Goal: Answer question/provide support: Share knowledge or assist other users

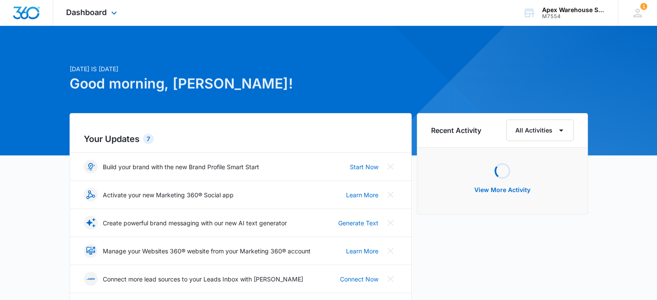
click at [98, 19] on div "Dashboard Apps Reputation Websites Forms CRM Email Social Shop Payments POS Con…" at bounding box center [92, 12] width 79 height 25
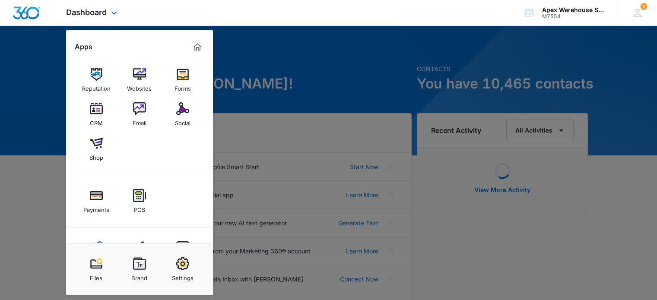
scroll to position [36, 0]
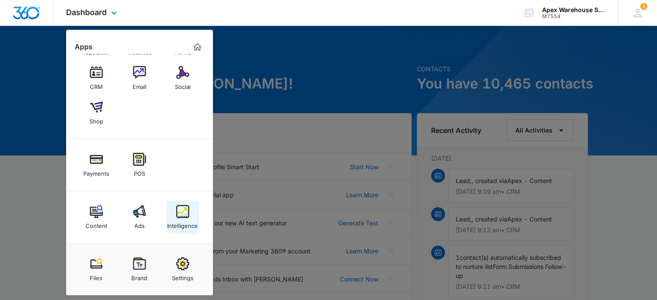
click at [187, 224] on div "Intelligence" at bounding box center [182, 223] width 31 height 11
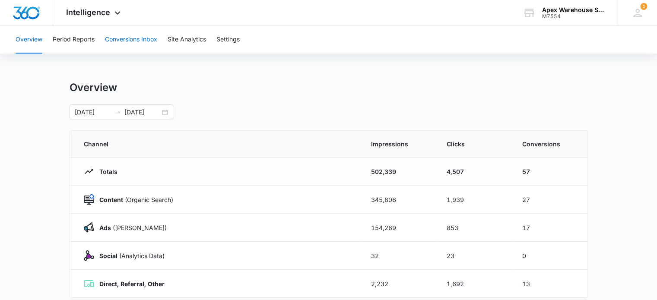
click at [131, 39] on button "Conversions Inbox" at bounding box center [131, 40] width 52 height 28
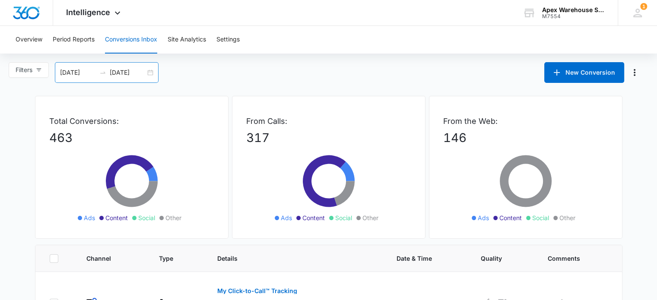
click at [150, 73] on div "[DATE] [DATE]" at bounding box center [107, 72] width 104 height 21
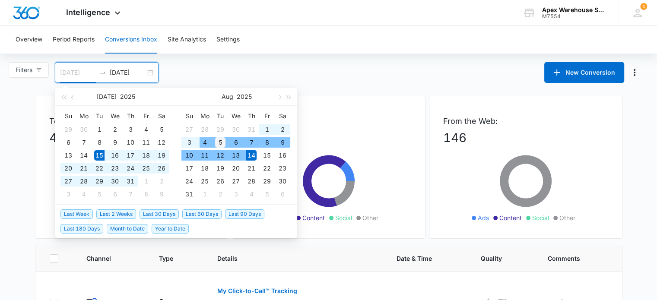
type input "[DATE]"
click at [218, 142] on div "5" at bounding box center [220, 142] width 10 height 10
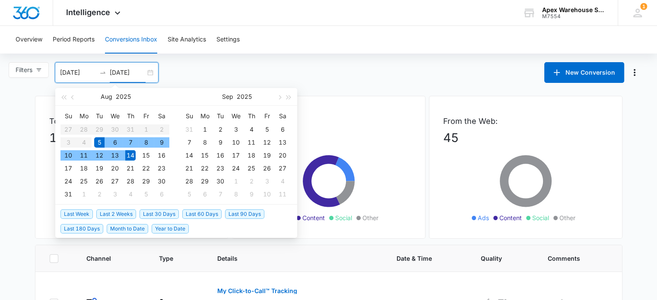
type input "[DATE]"
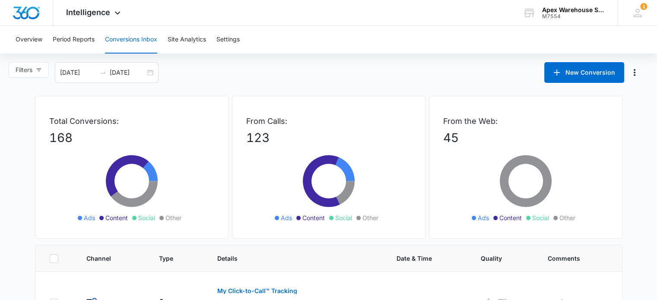
click at [331, 53] on div "Overview Period Reports Conversions Inbox Site Analytics Settings" at bounding box center [328, 40] width 636 height 28
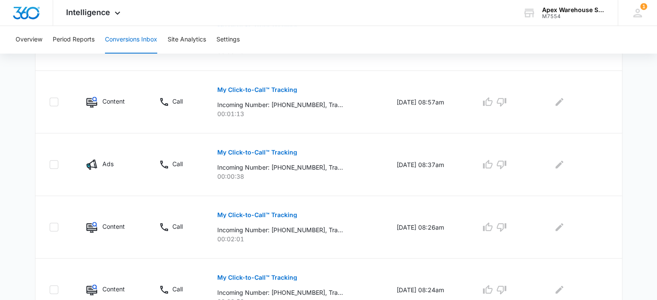
scroll to position [608, 0]
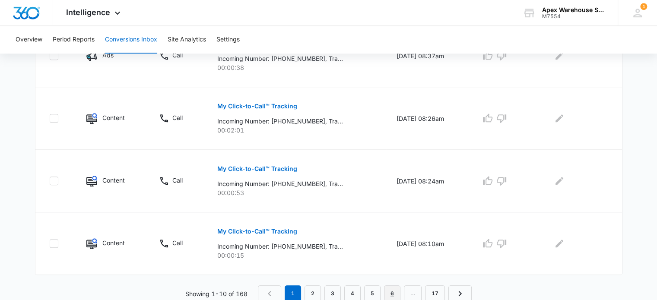
click at [392, 291] on link "6" at bounding box center [392, 293] width 16 height 16
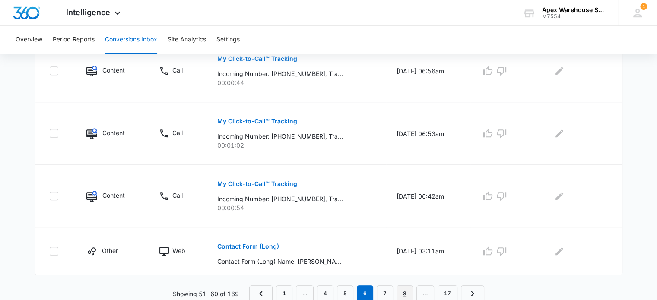
click at [404, 286] on link "8" at bounding box center [404, 293] width 16 height 16
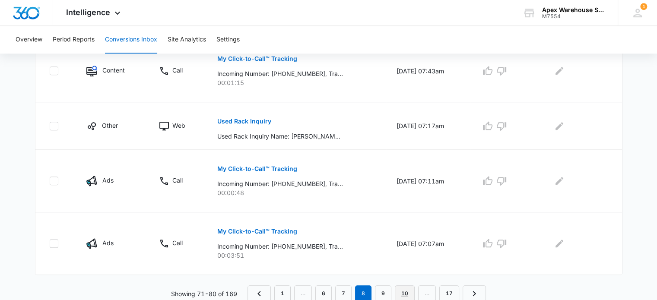
click at [407, 292] on link "10" at bounding box center [405, 293] width 20 height 16
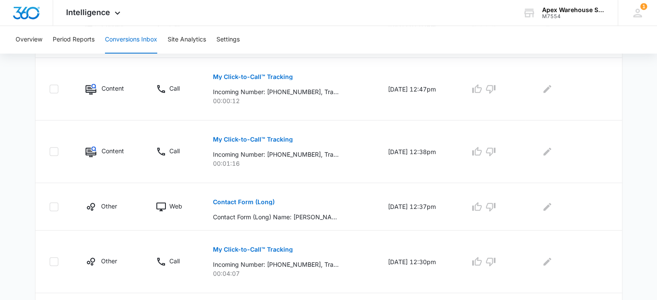
scroll to position [563, 0]
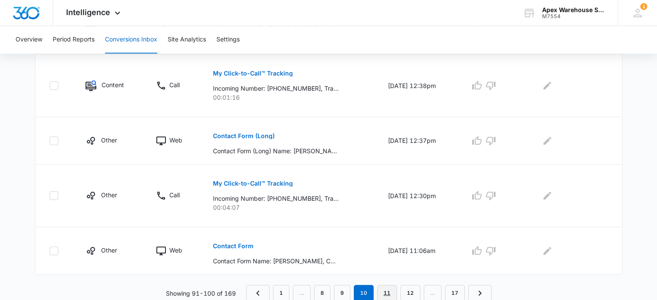
click at [383, 289] on link "11" at bounding box center [387, 293] width 20 height 16
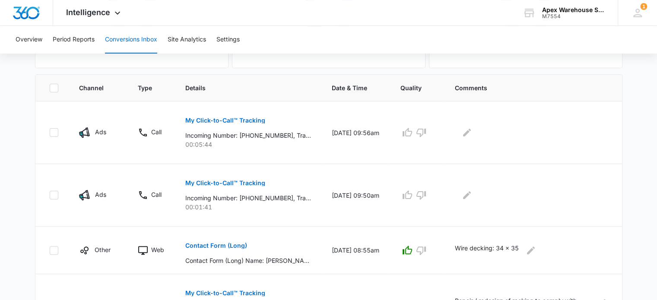
scroll to position [170, 0]
click at [246, 183] on p "My Click-to-Call™ Tracking" at bounding box center [225, 183] width 80 height 6
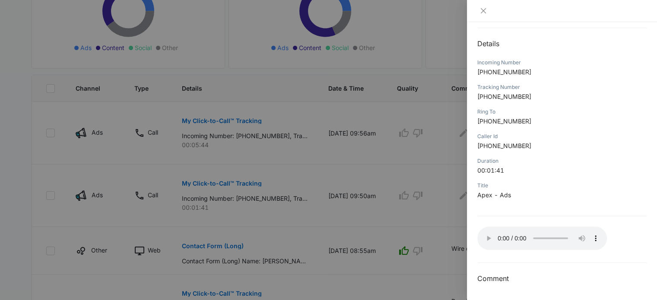
scroll to position [82, 0]
click at [594, 28] on div "My Click-to-Call™ Tracking [DATE] 09:50am Type : Call Details Incoming Number […" at bounding box center [561, 121] width 169 height 330
click at [589, 26] on div "My Click-to-Call™ Tracking [DATE] 09:50am Type : Call Details Incoming Number […" at bounding box center [561, 121] width 169 height 330
drag, startPoint x: 485, startPoint y: 146, endPoint x: 534, endPoint y: 145, distance: 48.4
click at [534, 145] on p "[PHONE_NUMBER]" at bounding box center [561, 146] width 169 height 9
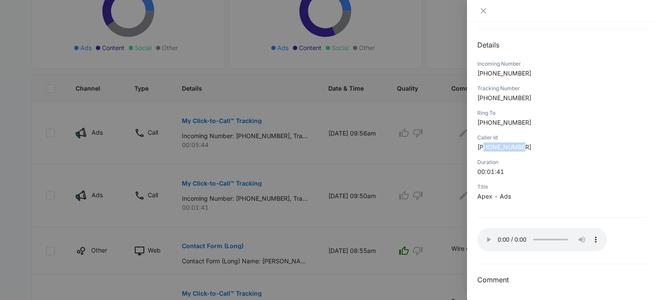
copy span "8039847738"
click at [440, 179] on div at bounding box center [328, 150] width 657 height 300
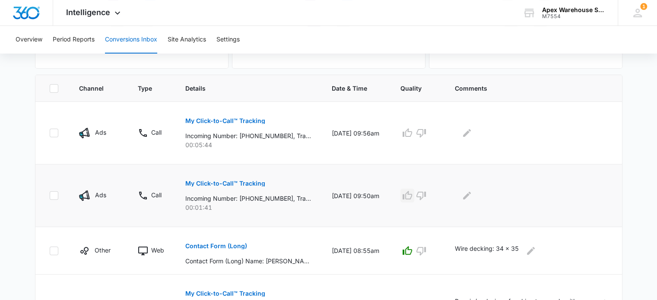
click at [412, 191] on icon "button" at bounding box center [407, 195] width 10 height 10
click at [472, 199] on icon "Edit Comments" at bounding box center [466, 195] width 10 height 10
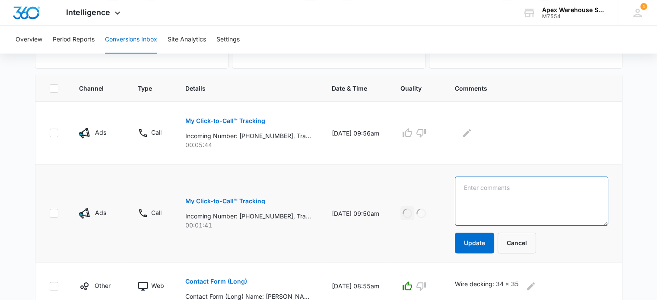
click at [494, 207] on textarea at bounding box center [531, 201] width 153 height 49
paste textarea "New conveyor system quote"
click at [471, 188] on textarea "New conveyor system quote" at bounding box center [531, 201] width 153 height 49
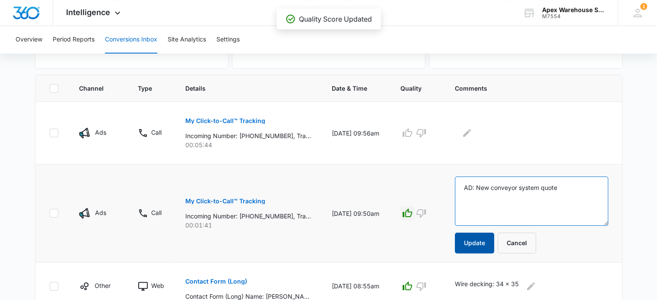
type textarea "AD: New conveyor system quote"
click at [485, 242] on button "Update" at bounding box center [474, 243] width 39 height 21
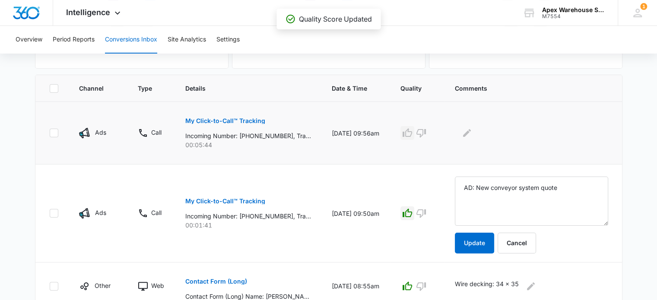
click at [412, 133] on icon "button" at bounding box center [407, 133] width 10 height 10
click at [471, 134] on icon "Edit Comments" at bounding box center [466, 133] width 10 height 10
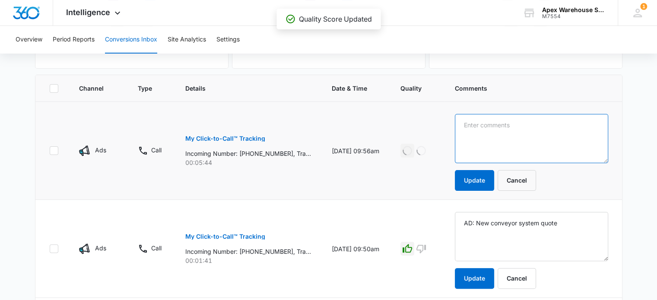
click at [487, 130] on textarea at bounding box center [531, 138] width 153 height 49
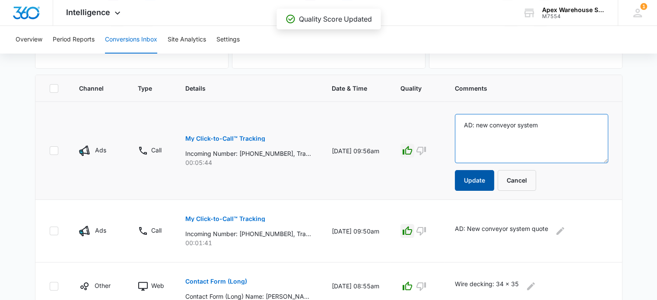
type textarea "AD: new conveyor system"
click at [485, 183] on button "Update" at bounding box center [474, 180] width 39 height 21
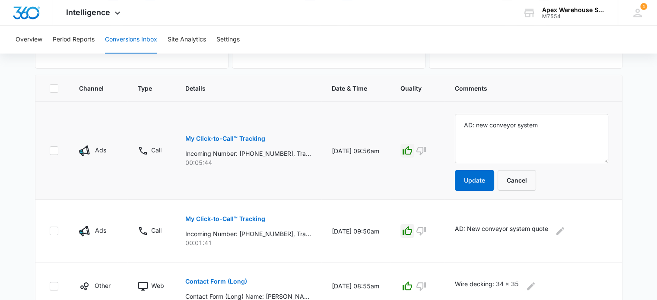
click at [244, 139] on p "My Click-to-Call™ Tracking" at bounding box center [225, 139] width 80 height 6
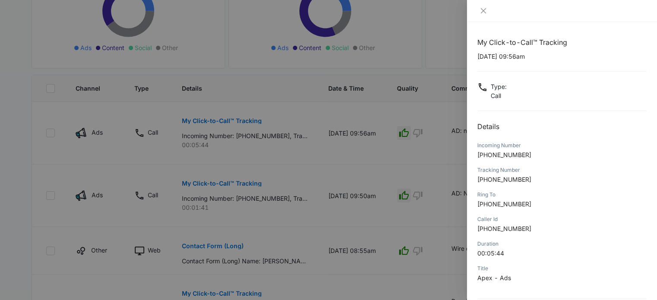
scroll to position [95, 0]
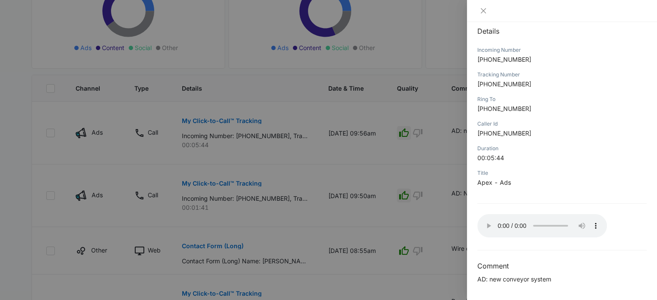
click at [445, 175] on div at bounding box center [328, 150] width 657 height 300
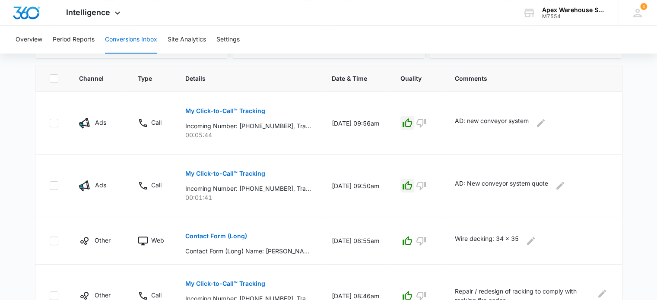
scroll to position [578, 0]
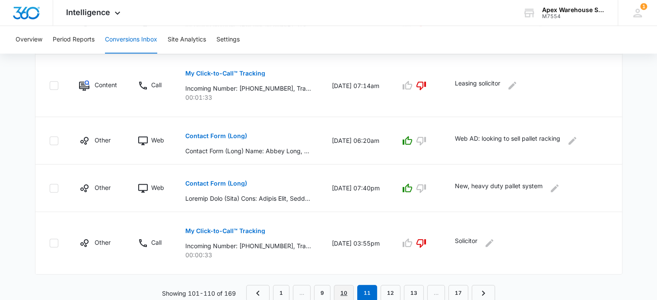
click at [344, 290] on link "10" at bounding box center [344, 293] width 20 height 16
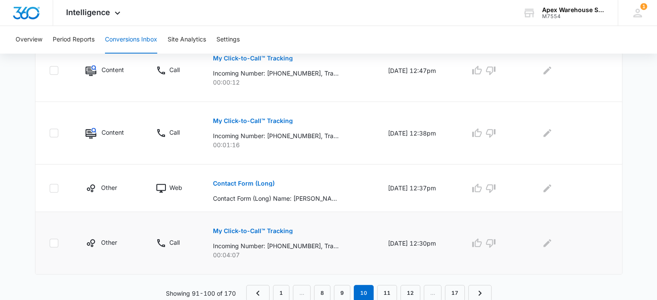
click at [272, 230] on p "My Click-to-Call™ Tracking" at bounding box center [253, 231] width 80 height 6
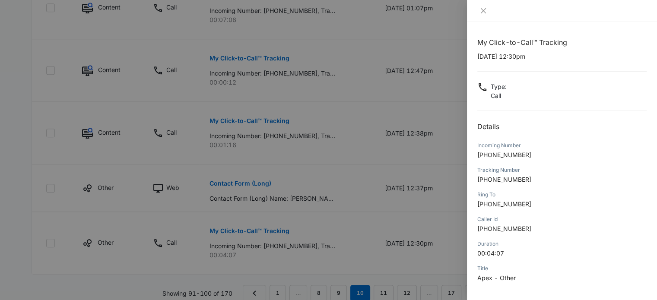
scroll to position [83, 0]
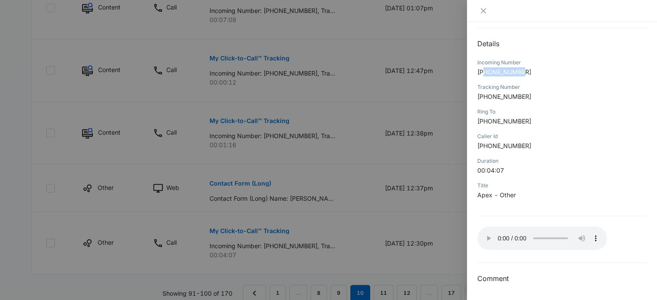
drag, startPoint x: 485, startPoint y: 72, endPoint x: 542, endPoint y: 76, distance: 57.1
click at [542, 76] on p "[PHONE_NUMBER]" at bounding box center [561, 71] width 169 height 9
copy span "3194600052"
click at [432, 186] on div at bounding box center [328, 150] width 657 height 300
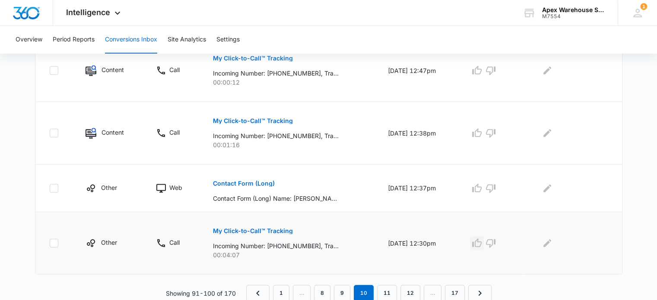
click at [480, 238] on icon "button" at bounding box center [476, 243] width 10 height 10
click at [551, 238] on icon "Edit Comments" at bounding box center [547, 243] width 10 height 10
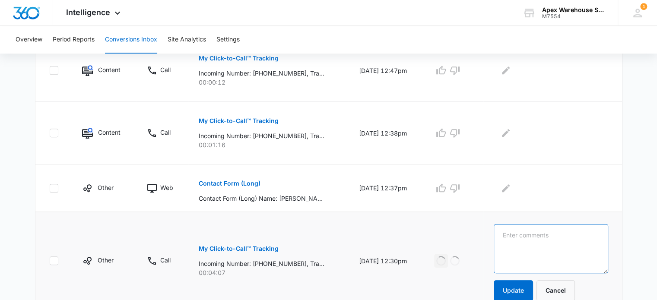
click at [551, 238] on textarea at bounding box center [550, 248] width 114 height 49
paste textarea "Drive in pallet racking"
type textarea "Drive in pallet racking"
click at [521, 288] on button "Update" at bounding box center [512, 290] width 39 height 21
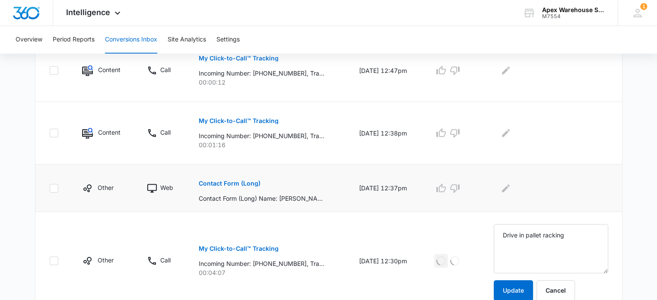
click at [235, 189] on button "Contact Form (Long)" at bounding box center [230, 183] width 62 height 21
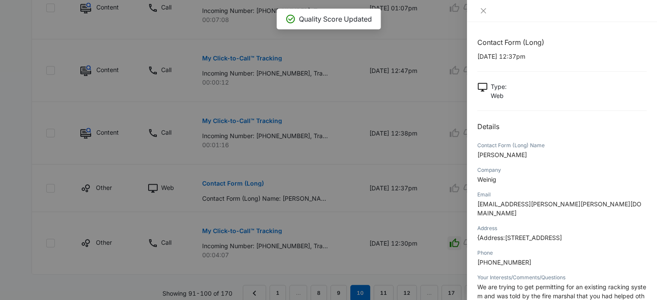
scroll to position [55, 0]
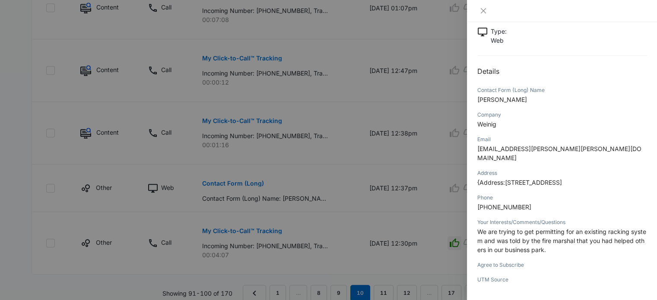
click at [408, 144] on div at bounding box center [328, 150] width 657 height 300
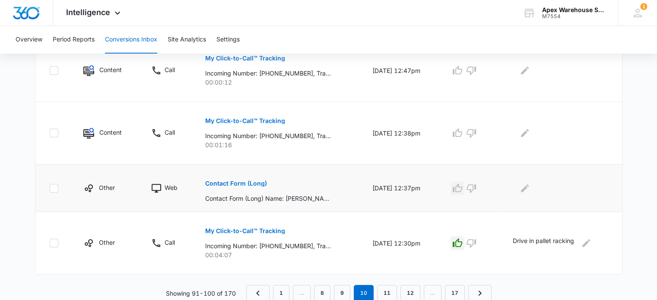
click at [461, 189] on icon "button" at bounding box center [457, 188] width 10 height 10
click at [523, 193] on button "Edit Comments" at bounding box center [525, 188] width 14 height 14
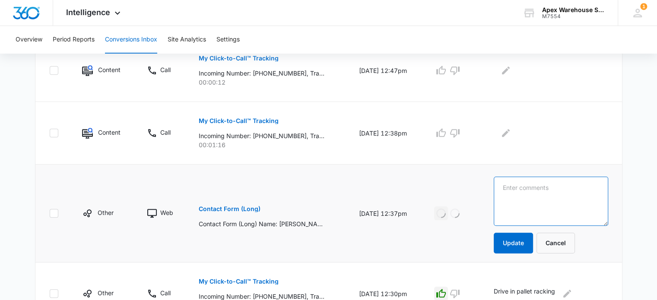
click at [536, 198] on textarea at bounding box center [550, 201] width 114 height 49
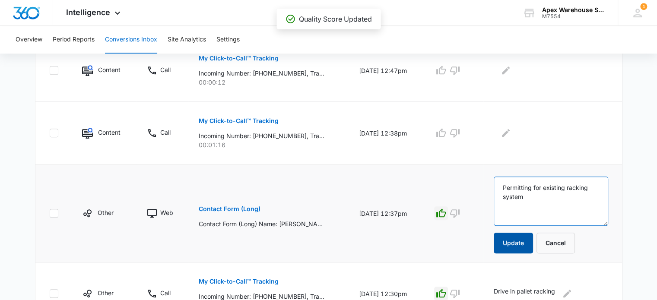
type textarea "Permitting for existing racking system"
click at [522, 243] on button "Update" at bounding box center [512, 243] width 39 height 21
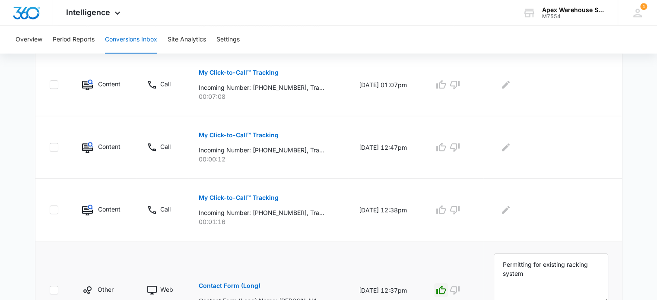
scroll to position [497, 0]
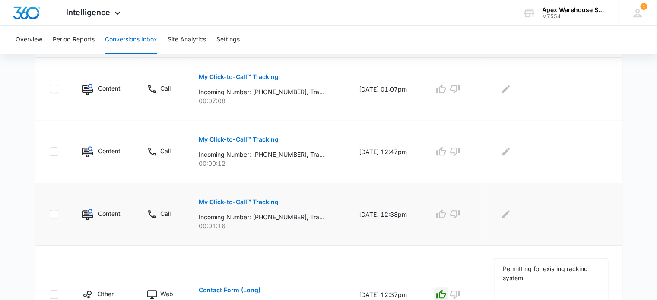
click at [261, 202] on p "My Click-to-Call™ Tracking" at bounding box center [239, 202] width 80 height 6
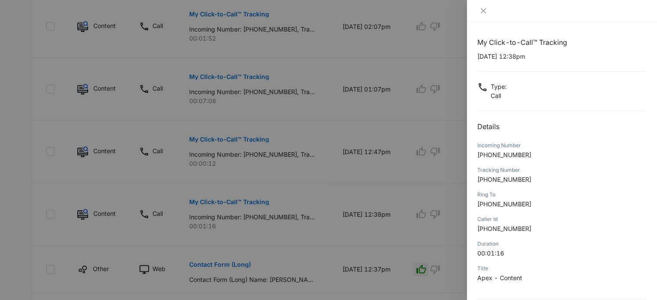
scroll to position [83, 0]
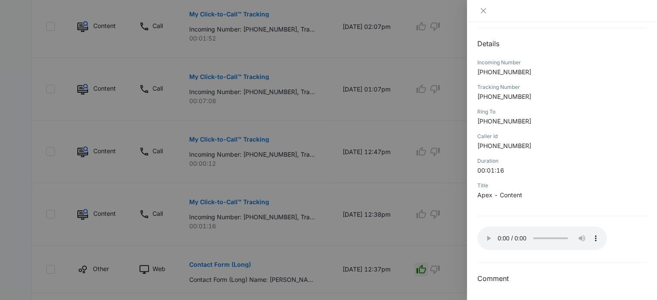
drag, startPoint x: 458, startPoint y: 227, endPoint x: 438, endPoint y: 209, distance: 26.6
click at [438, 209] on div at bounding box center [328, 150] width 657 height 300
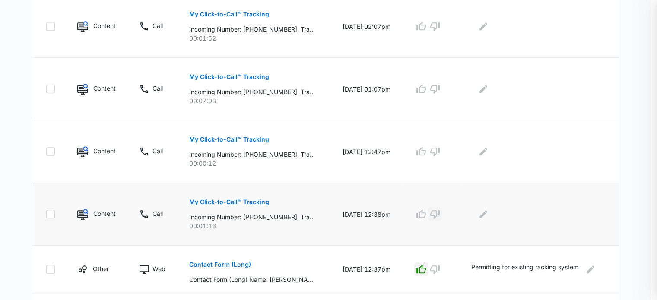
click at [440, 211] on icon "button" at bounding box center [434, 214] width 10 height 10
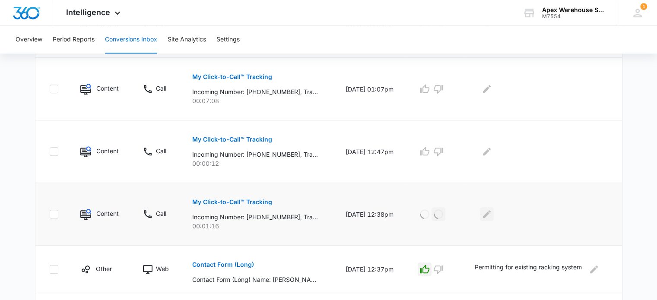
click at [485, 217] on icon "Edit Comments" at bounding box center [486, 214] width 10 height 10
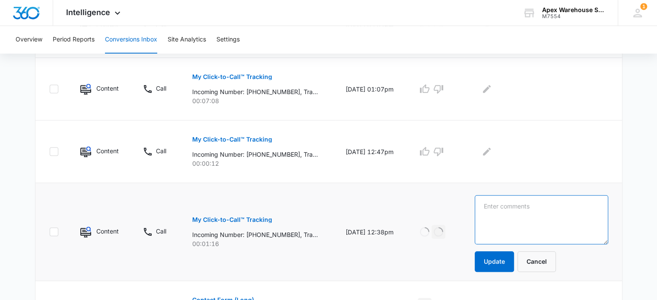
click at [493, 219] on textarea at bounding box center [540, 219] width 133 height 49
type textarea "VM: no vm left"
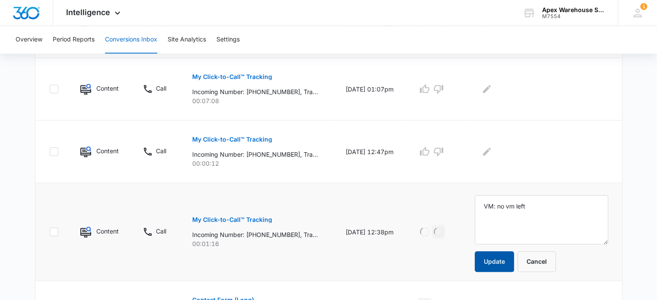
click at [495, 266] on button "Update" at bounding box center [493, 261] width 39 height 21
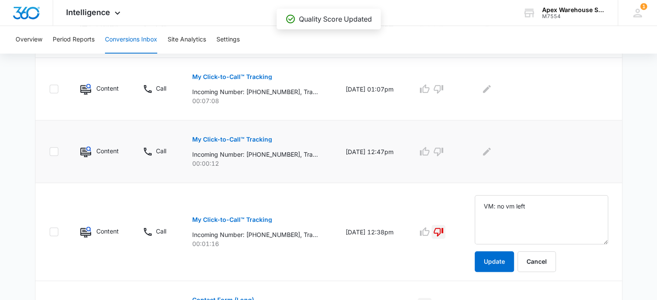
click at [249, 142] on button "My Click-to-Call™ Tracking" at bounding box center [232, 139] width 80 height 21
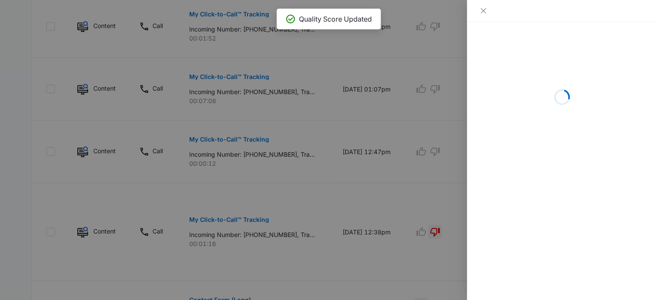
click at [341, 168] on div at bounding box center [328, 150] width 657 height 300
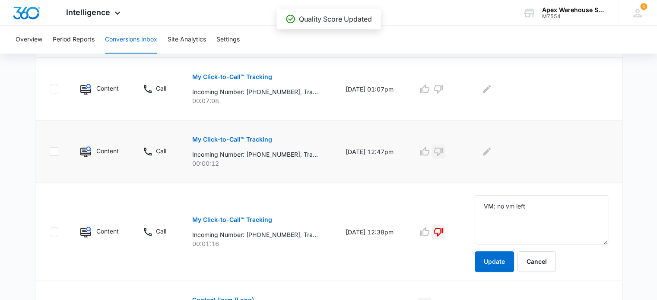
click at [443, 150] on icon "button" at bounding box center [437, 152] width 9 height 9
click at [490, 149] on icon "Edit Comments" at bounding box center [487, 152] width 8 height 8
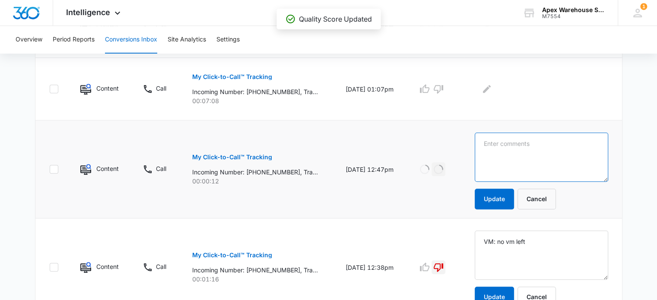
click at [500, 153] on textarea at bounding box center [540, 157] width 133 height 49
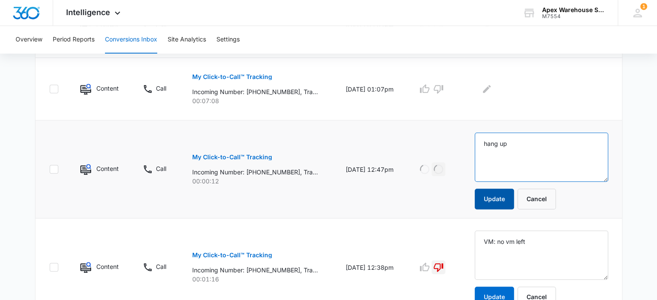
type textarea "hang up"
click at [502, 195] on button "Update" at bounding box center [493, 199] width 39 height 21
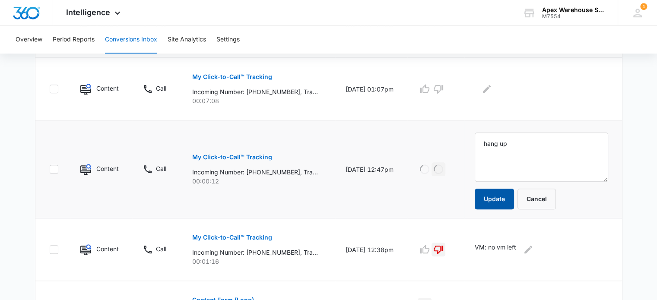
scroll to position [393, 0]
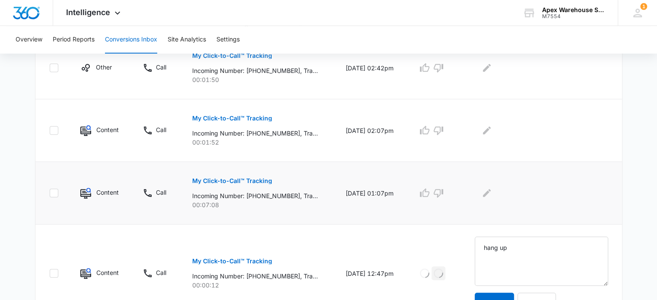
click at [257, 178] on p "My Click-to-Call™ Tracking" at bounding box center [232, 181] width 80 height 6
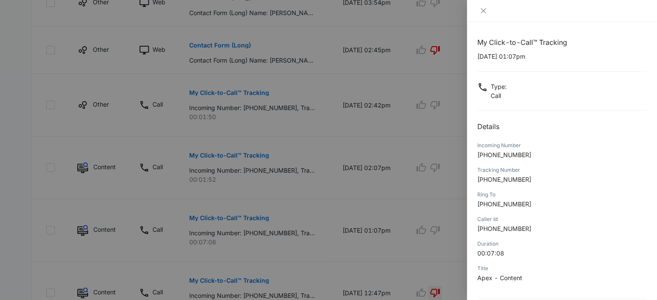
scroll to position [83, 0]
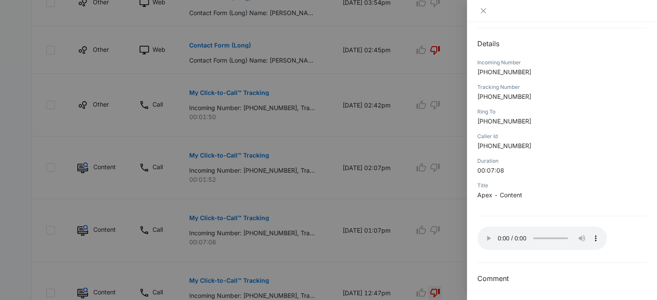
click at [452, 98] on div at bounding box center [328, 150] width 657 height 300
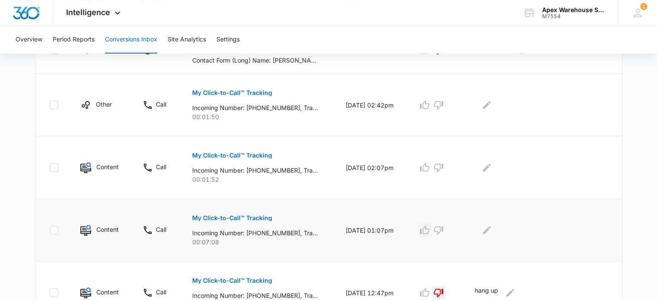
click at [429, 231] on icon "button" at bounding box center [424, 230] width 10 height 10
click at [497, 232] on div at bounding box center [540, 230] width 133 height 14
click at [489, 227] on icon "Edit Comments" at bounding box center [486, 230] width 10 height 10
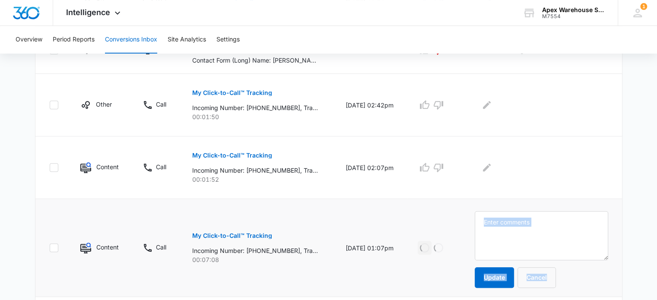
click at [490, 228] on textarea at bounding box center [540, 235] width 133 height 49
type textarea "Uprights and beams quote"
click at [494, 277] on button "Update" at bounding box center [493, 277] width 39 height 21
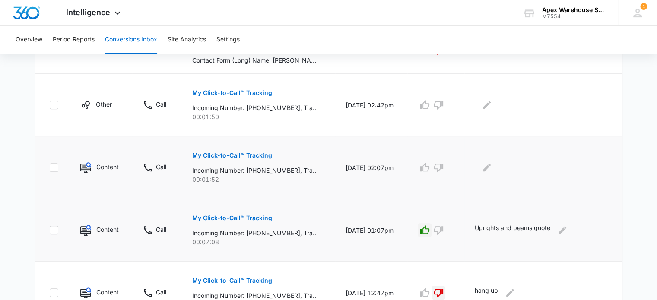
click at [245, 157] on p "My Click-to-Call™ Tracking" at bounding box center [232, 155] width 80 height 6
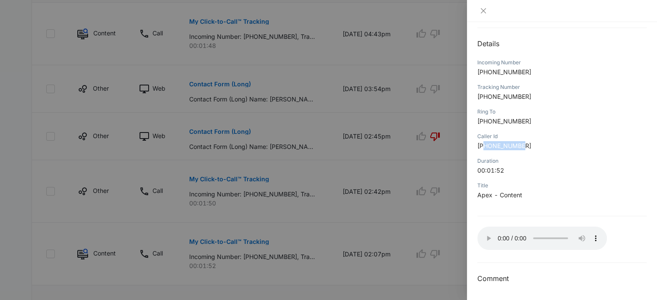
drag, startPoint x: 485, startPoint y: 143, endPoint x: 546, endPoint y: 152, distance: 61.5
click at [546, 152] on div "Caller Id [PHONE_NUMBER]" at bounding box center [561, 144] width 169 height 25
copy span "3037266004"
click at [447, 242] on div at bounding box center [328, 150] width 657 height 300
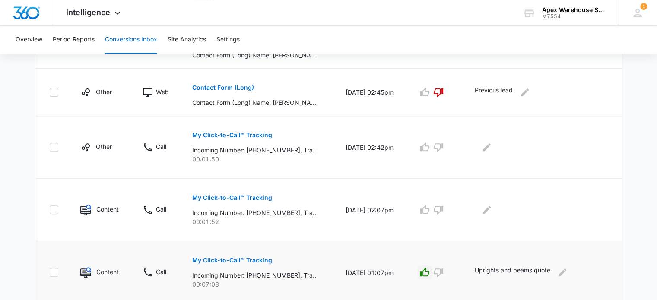
scroll to position [344, 0]
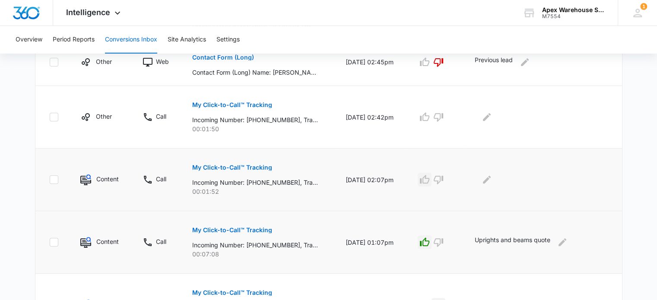
click at [429, 180] on icon "button" at bounding box center [424, 179] width 10 height 10
click at [489, 181] on icon "Edit Comments" at bounding box center [487, 180] width 8 height 8
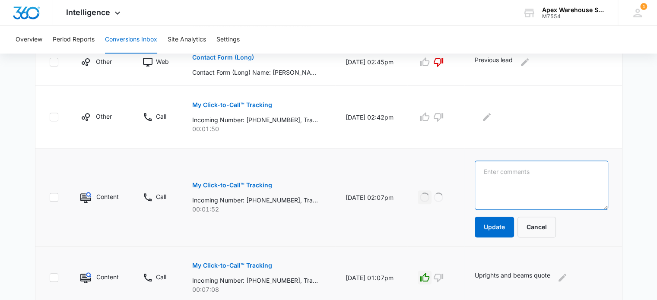
click at [489, 181] on textarea at bounding box center [540, 185] width 133 height 49
type textarea "Install and teardown in [GEOGRAPHIC_DATA]"
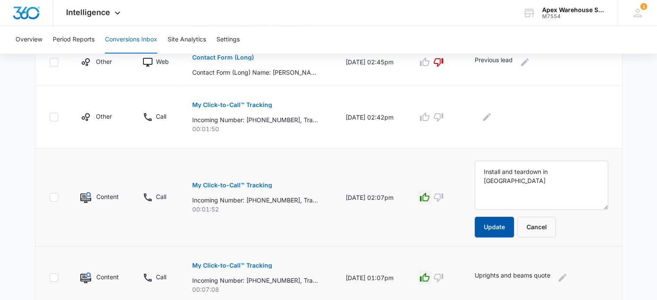
click at [499, 228] on button "Update" at bounding box center [493, 227] width 39 height 21
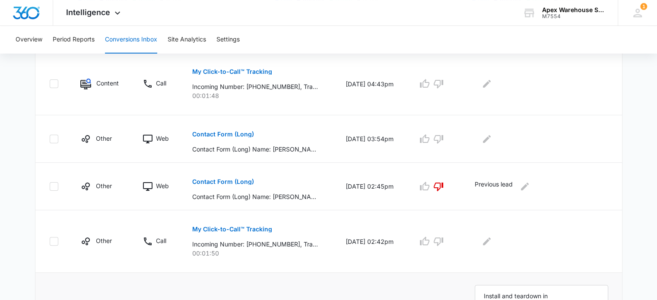
scroll to position [210, 0]
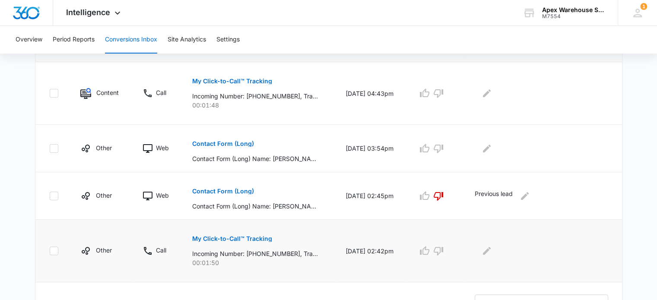
click at [242, 236] on p "My Click-to-Call™ Tracking" at bounding box center [232, 239] width 80 height 6
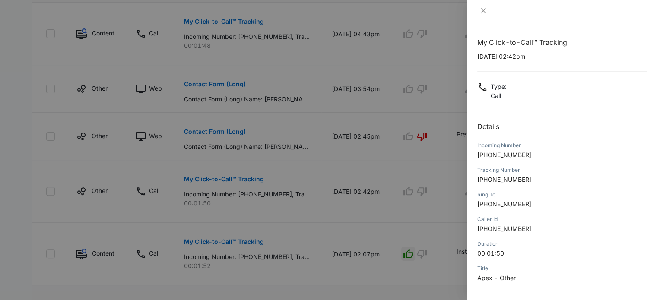
scroll to position [83, 0]
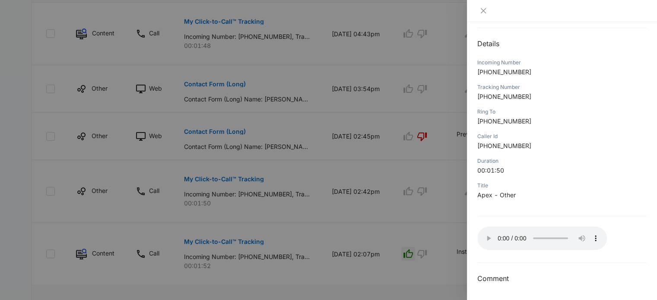
click at [437, 230] on div at bounding box center [328, 150] width 657 height 300
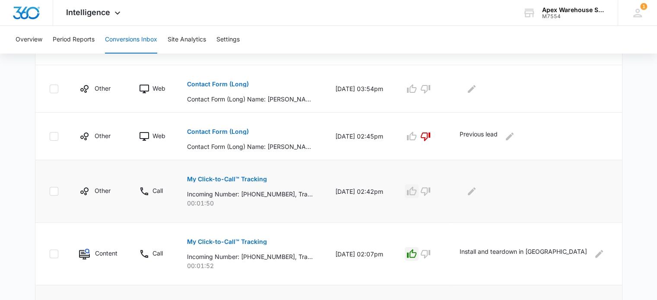
click at [417, 189] on icon "button" at bounding box center [411, 191] width 10 height 10
click at [475, 190] on icon "Edit Comments" at bounding box center [471, 191] width 8 height 8
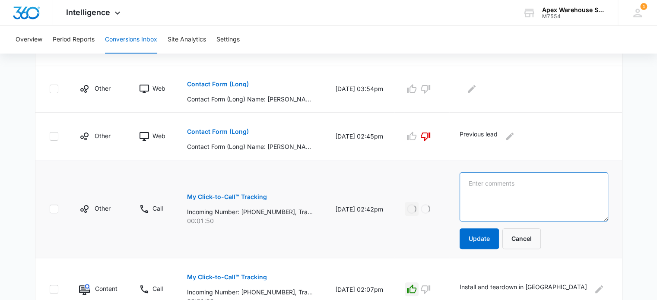
click at [515, 199] on textarea at bounding box center [533, 196] width 148 height 49
paste textarea "High density pallet rack system quote"
type textarea "High density pallet rack system quote"
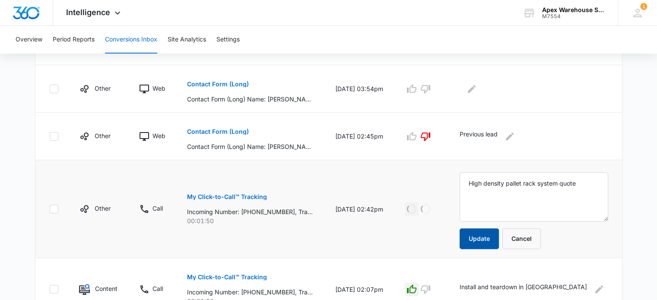
click at [499, 241] on button "Update" at bounding box center [478, 238] width 39 height 21
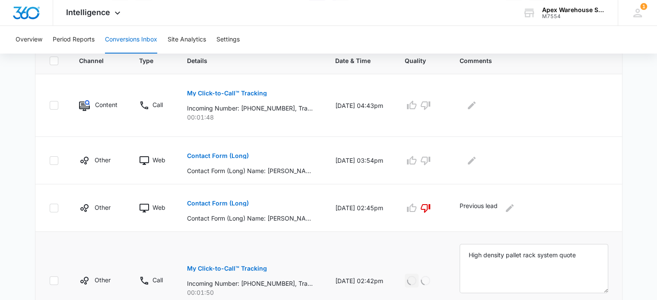
scroll to position [195, 0]
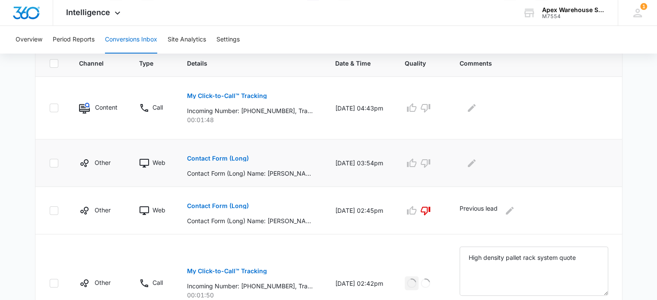
click at [236, 158] on p "Contact Form (Long)" at bounding box center [218, 158] width 62 height 6
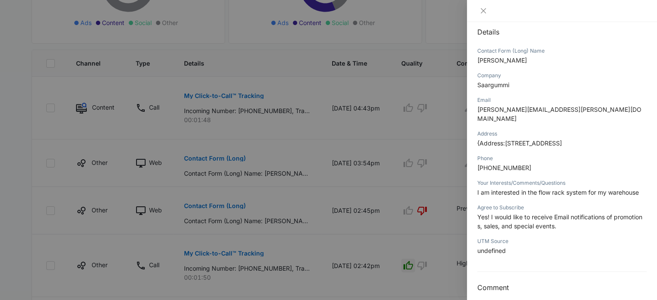
scroll to position [95, 0]
click at [432, 183] on div at bounding box center [328, 150] width 657 height 300
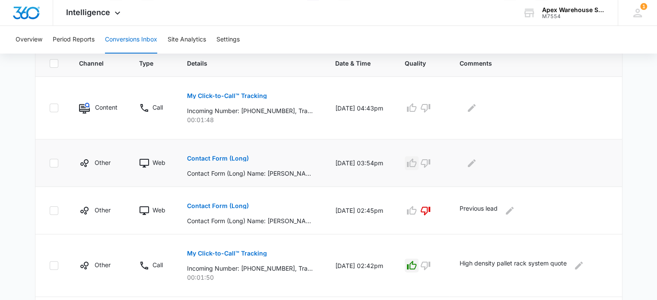
click at [418, 164] on button "button" at bounding box center [411, 163] width 14 height 14
click at [477, 164] on icon "Edit Comments" at bounding box center [471, 163] width 10 height 10
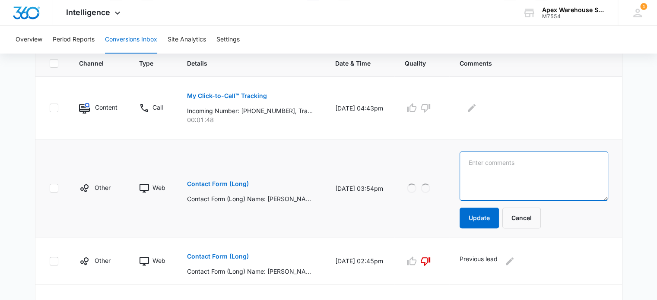
click at [494, 164] on textarea at bounding box center [533, 176] width 148 height 49
type textarea "Flow racking system"
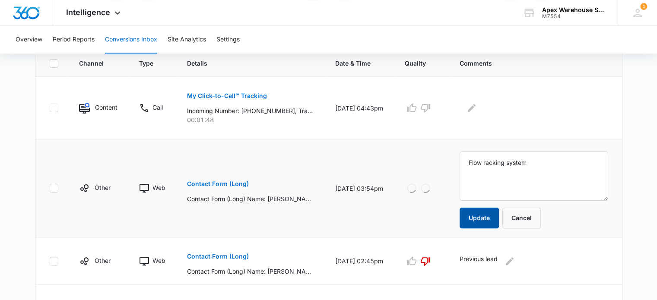
click at [498, 218] on button "Update" at bounding box center [478, 218] width 39 height 21
click at [249, 96] on p "My Click-to-Call™ Tracking" at bounding box center [227, 96] width 80 height 6
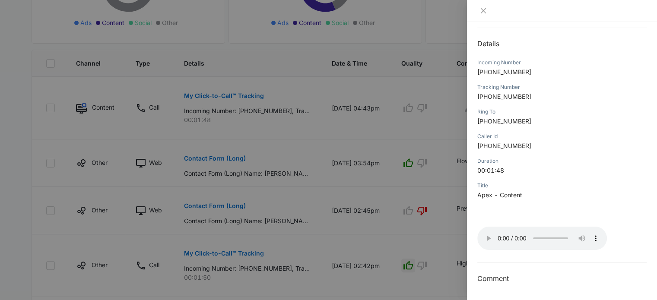
scroll to position [82, 0]
click at [443, 137] on div at bounding box center [328, 150] width 657 height 300
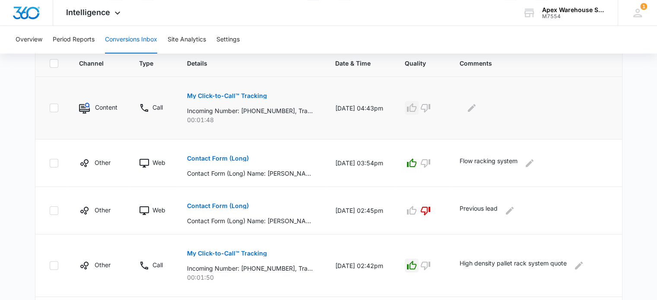
click at [417, 103] on icon "button" at bounding box center [411, 108] width 10 height 10
click at [475, 107] on icon "Edit Comments" at bounding box center [471, 108] width 8 height 8
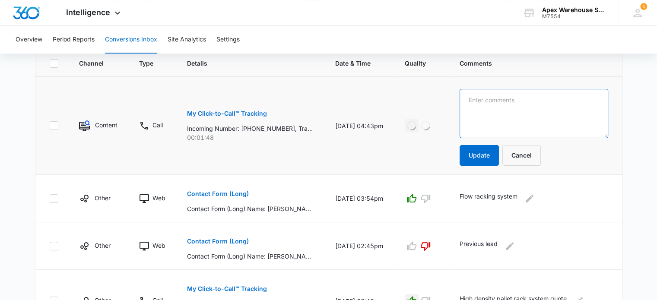
click at [513, 117] on textarea at bounding box center [533, 113] width 148 height 49
paste textarea "Interested in new racking: not specified in VM"
type textarea "Interested in new racking: not specified in VM"
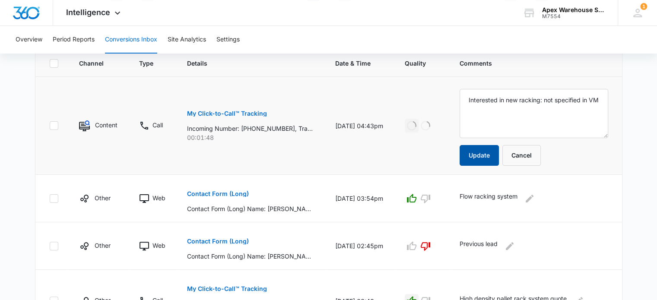
click at [499, 154] on button "Update" at bounding box center [478, 155] width 39 height 21
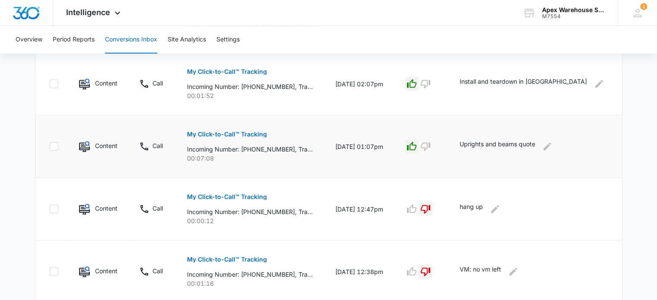
scroll to position [613, 0]
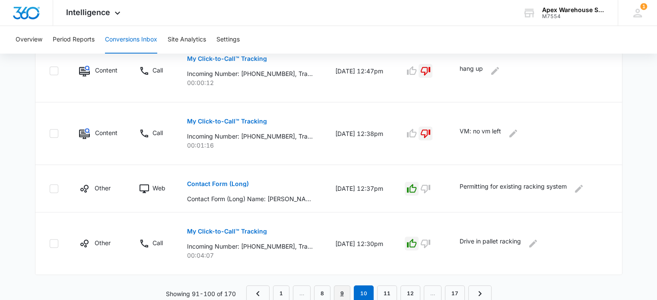
click at [342, 294] on link "9" at bounding box center [342, 293] width 16 height 16
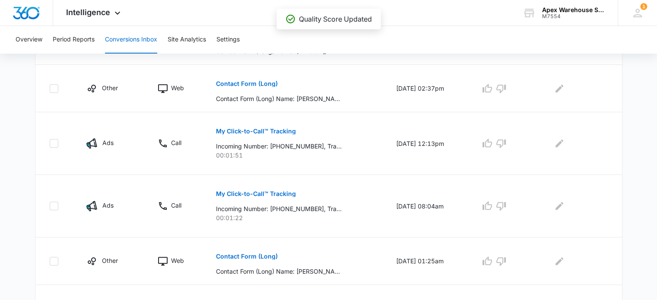
scroll to position [518, 0]
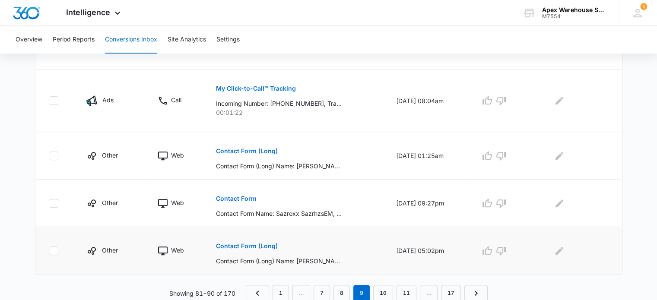
click at [258, 246] on p "Contact Form (Long)" at bounding box center [247, 246] width 62 height 6
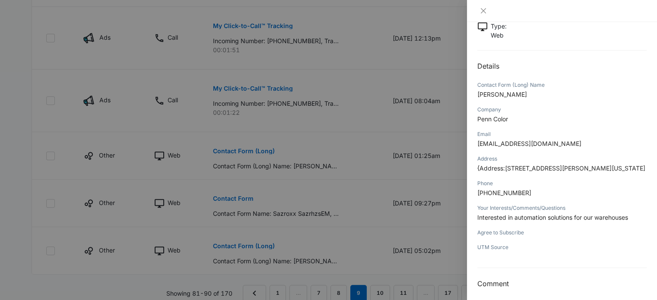
scroll to position [66, 0]
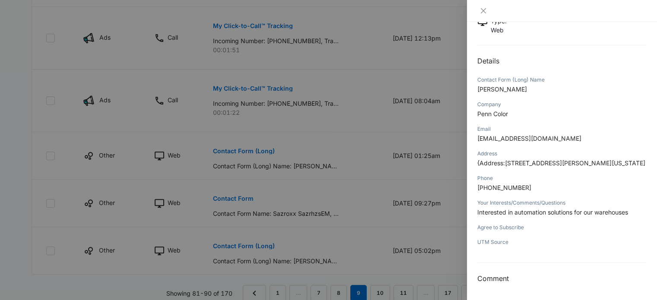
click at [442, 196] on div at bounding box center [328, 150] width 657 height 300
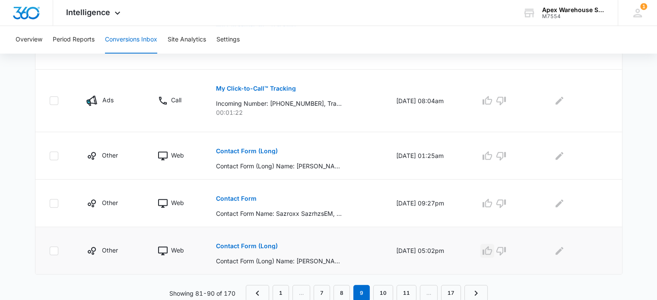
click at [492, 246] on icon "button" at bounding box center [487, 251] width 10 height 10
click at [562, 251] on icon "Edit Comments" at bounding box center [559, 251] width 10 height 10
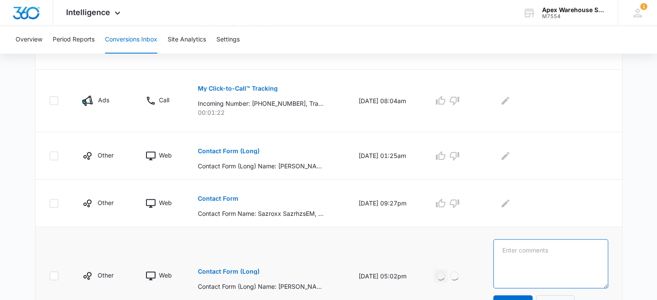
click at [575, 257] on textarea at bounding box center [550, 263] width 114 height 49
paste textarea "Automation solutions for warehouse"
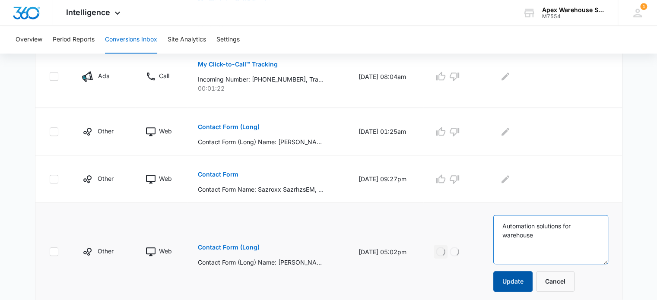
type textarea "Automation solutions for warehouse"
click at [517, 284] on button "Update" at bounding box center [512, 281] width 39 height 21
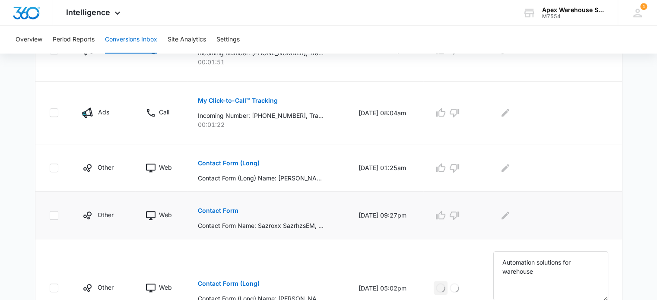
click at [218, 211] on p "Contact Form" at bounding box center [218, 211] width 41 height 6
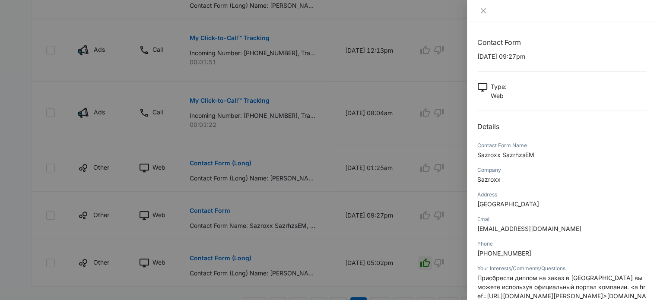
click at [377, 268] on div at bounding box center [328, 150] width 657 height 300
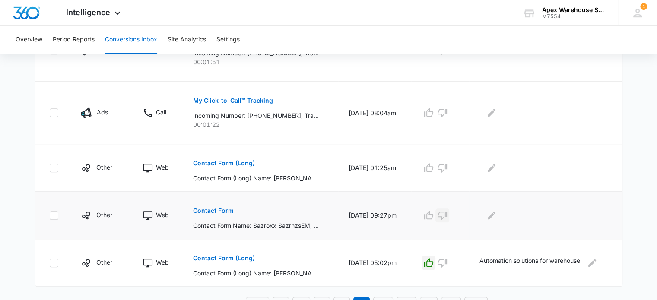
click at [447, 212] on icon "button" at bounding box center [442, 215] width 10 height 10
click at [500, 217] on div at bounding box center [543, 215] width 129 height 14
click at [496, 217] on icon "Edit Comments" at bounding box center [491, 215] width 10 height 10
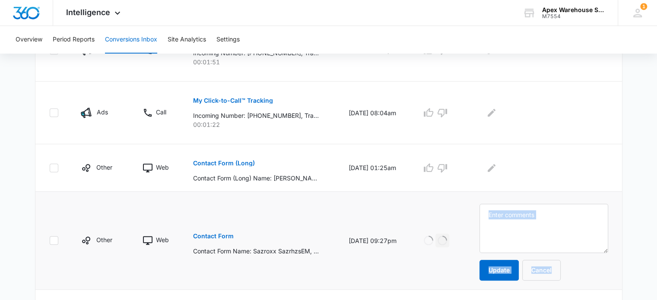
click at [496, 217] on textarea at bounding box center [543, 228] width 129 height 49
type textarea "Spam"
click at [502, 265] on button "Update" at bounding box center [498, 270] width 39 height 21
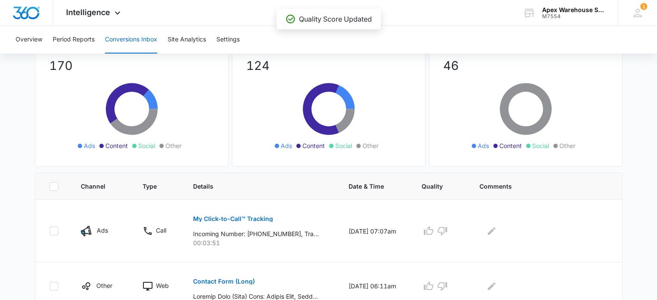
scroll to position [0, 0]
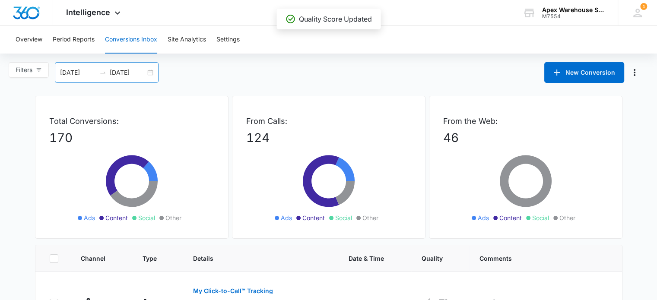
click at [151, 70] on div "[DATE] [DATE]" at bounding box center [107, 72] width 104 height 21
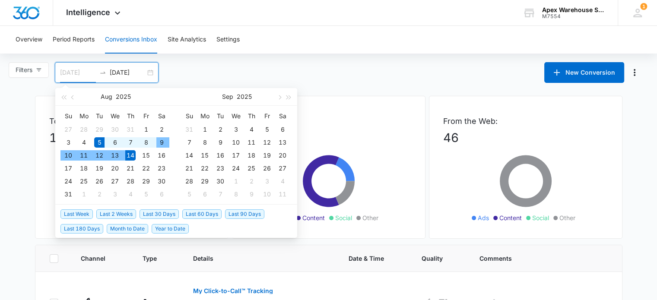
click at [161, 145] on div "9" at bounding box center [161, 142] width 10 height 10
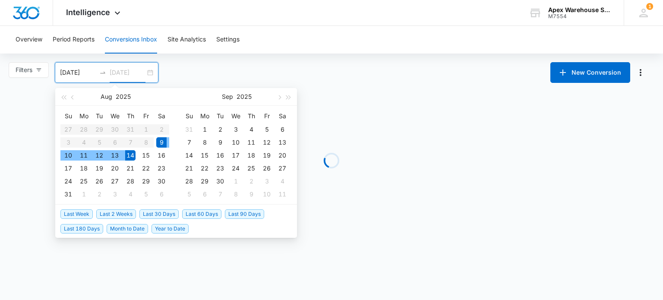
click at [133, 157] on div "14" at bounding box center [130, 155] width 10 height 10
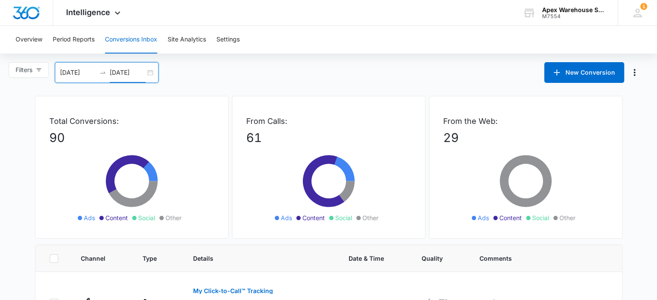
click at [149, 74] on div "[DATE] [DATE]" at bounding box center [107, 72] width 104 height 21
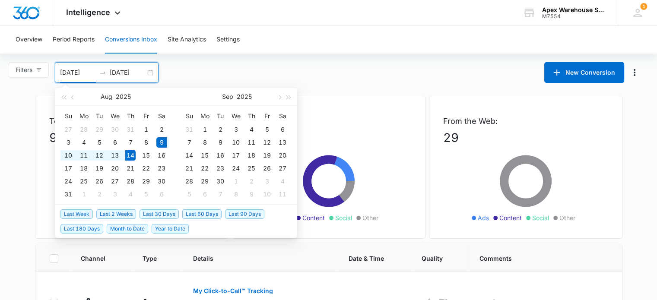
type input "[DATE]"
click at [163, 144] on div "9" at bounding box center [161, 142] width 10 height 10
type input "[DATE]"
click at [131, 155] on div "14" at bounding box center [130, 155] width 10 height 10
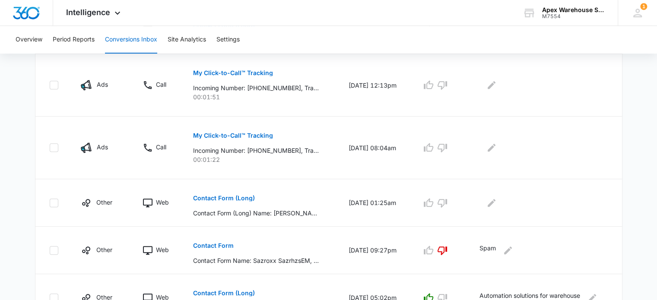
scroll to position [468, 0]
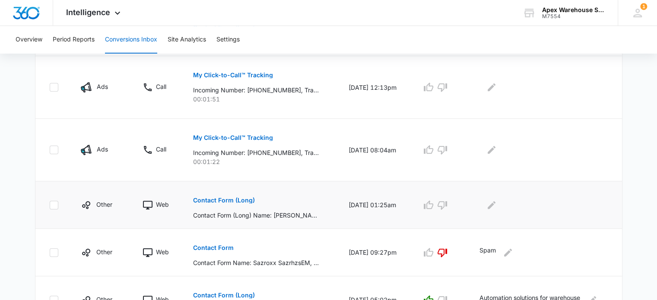
click at [215, 197] on p "Contact Form (Long)" at bounding box center [224, 200] width 62 height 6
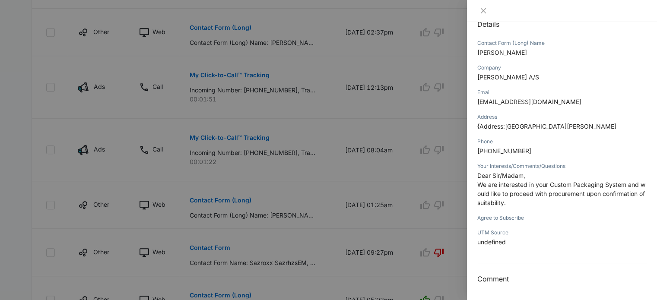
scroll to position [102, 0]
click at [562, 186] on span "We are interested in your Custom Packaging System and would like to proceed wit…" at bounding box center [561, 193] width 168 height 25
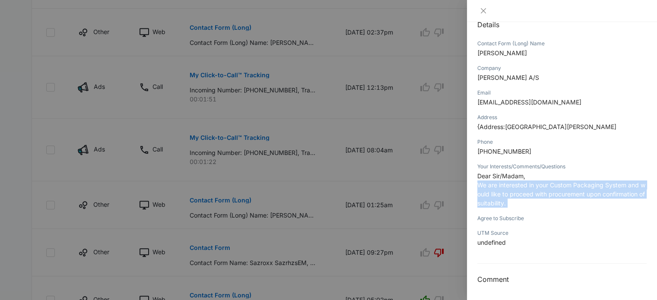
click at [562, 186] on span "We are interested in your Custom Packaging System and would like to proceed wit…" at bounding box center [561, 193] width 168 height 25
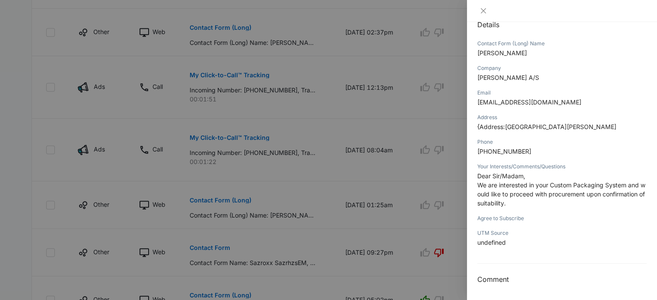
click at [442, 162] on div at bounding box center [328, 150] width 657 height 300
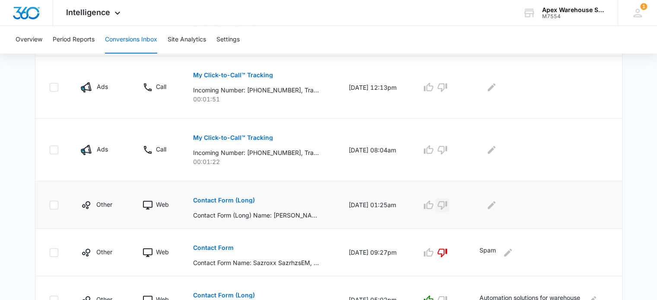
click at [443, 210] on button "button" at bounding box center [442, 205] width 14 height 14
click at [493, 204] on icon "Edit Comments" at bounding box center [491, 205] width 8 height 8
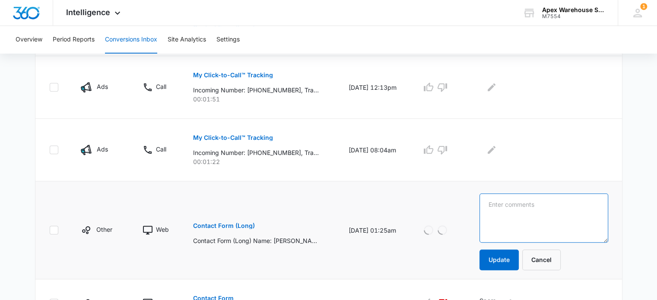
click at [493, 204] on textarea at bounding box center [543, 217] width 129 height 49
type textarea "Spam"
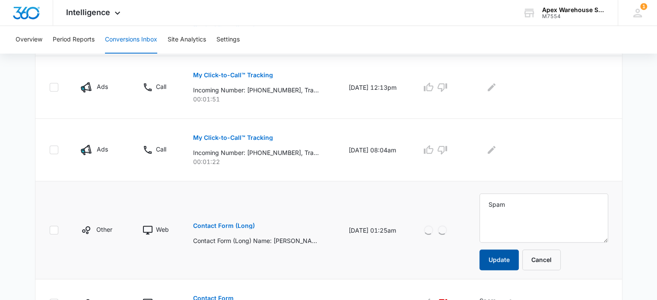
click at [504, 263] on button "Update" at bounding box center [498, 259] width 39 height 21
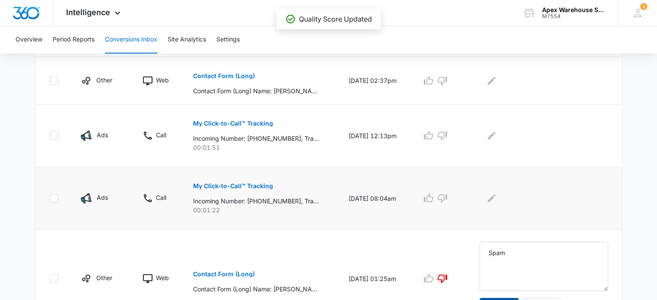
scroll to position [368, 0]
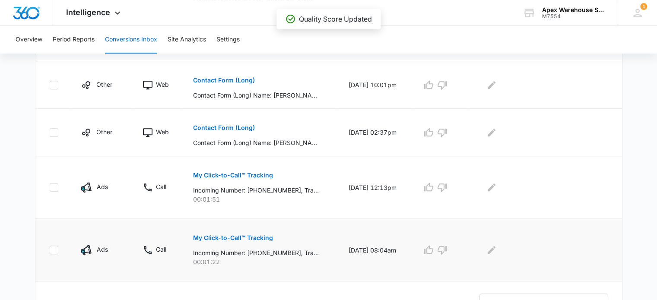
click at [252, 235] on p "My Click-to-Call™ Tracking" at bounding box center [233, 238] width 80 height 6
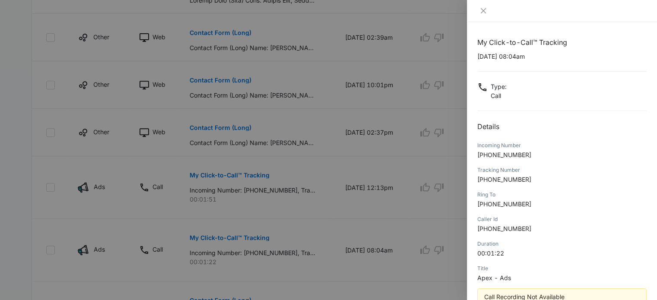
scroll to position [550, 0]
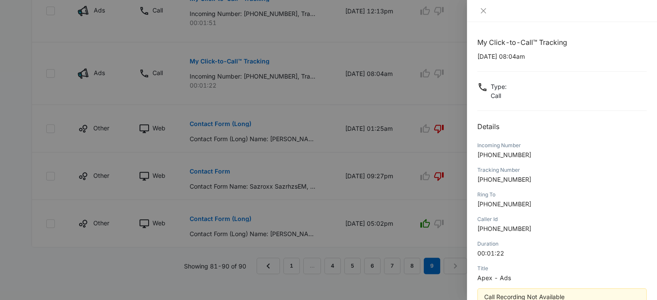
click at [401, 216] on div at bounding box center [328, 150] width 657 height 300
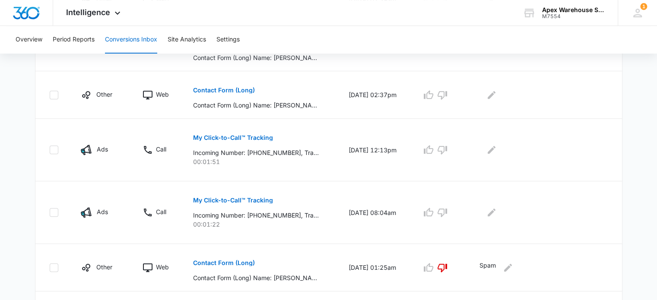
scroll to position [406, 0]
